Goal: Information Seeking & Learning: Find specific fact

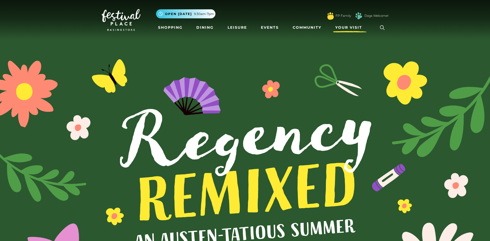
click at [345, 26] on span "Your Visit" at bounding box center [348, 27] width 27 height 5
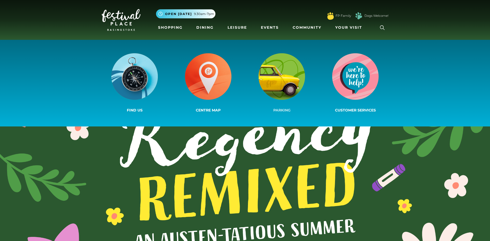
click at [298, 76] on img at bounding box center [282, 76] width 47 height 47
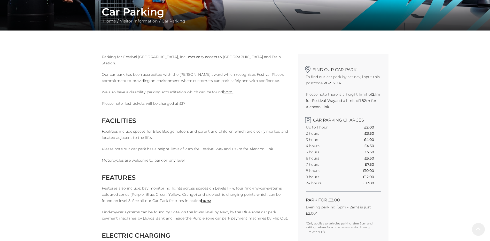
scroll to position [155, 0]
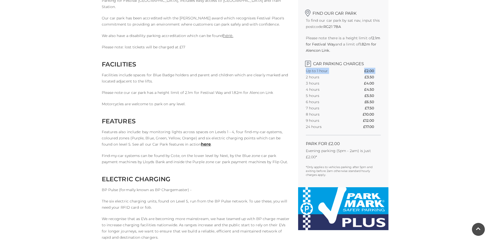
drag, startPoint x: 306, startPoint y: 76, endPoint x: 381, endPoint y: 76, distance: 75.2
click at [381, 76] on div "Find our car park To find our car park by sat nav, input this postcode: RG21 7B…" at bounding box center [343, 92] width 90 height 190
click at [278, 164] on p "Find-my-car systems can be found by Cote, on the lower level by Next, by the Bl…" at bounding box center [196, 158] width 189 height 12
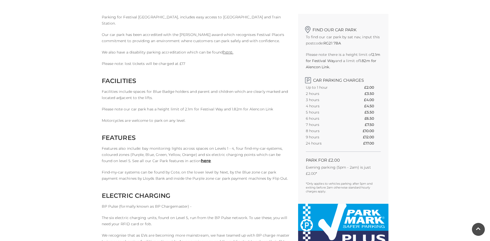
scroll to position [129, 0]
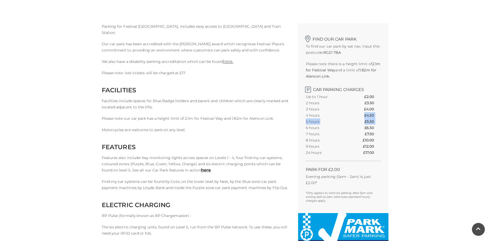
drag, startPoint x: 344, startPoint y: 127, endPoint x: 350, endPoint y: 133, distance: 8.6
copy tbody "£4.50 5 hours £5.50 6 hours £6.50"
click at [330, 96] on th "Up to 1 hour" at bounding box center [326, 97] width 41 height 6
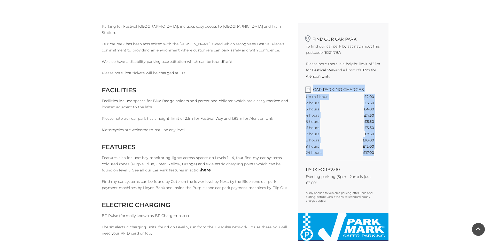
drag, startPoint x: 302, startPoint y: 84, endPoint x: 363, endPoint y: 156, distance: 95.2
click at [363, 156] on div "Find our car park To find our car park by sat nav, input this postcode: RG21 7B…" at bounding box center [343, 118] width 90 height 190
copy div "Car Parking Charges Up to 1 hour £2.00 2 hours £3.50 3 hours £4.00 4 hours £4.5…"
click at [402, 143] on div "Car Parking Home / Visitor Information / Car Parking Parking for Festival Place…" at bounding box center [245, 226] width 490 height 711
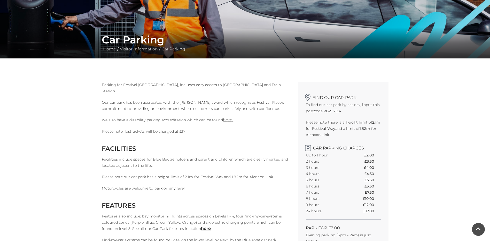
scroll to position [26, 0]
